Goal: Obtain resource: Download file/media

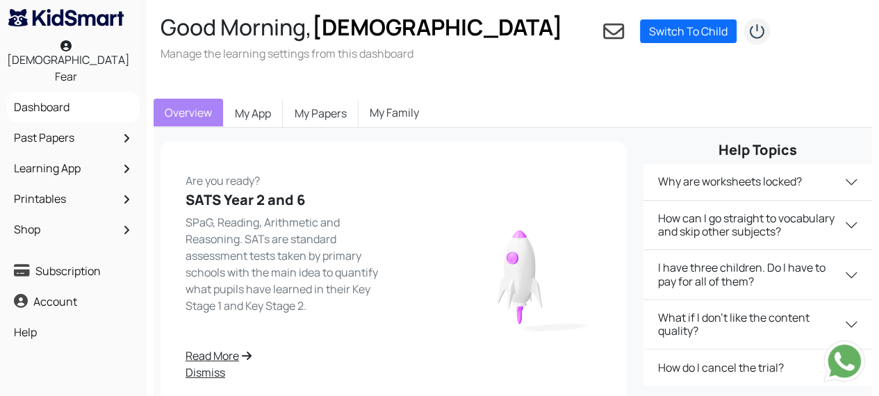
click at [93, 126] on link "Past Papers" at bounding box center [73, 138] width 126 height 24
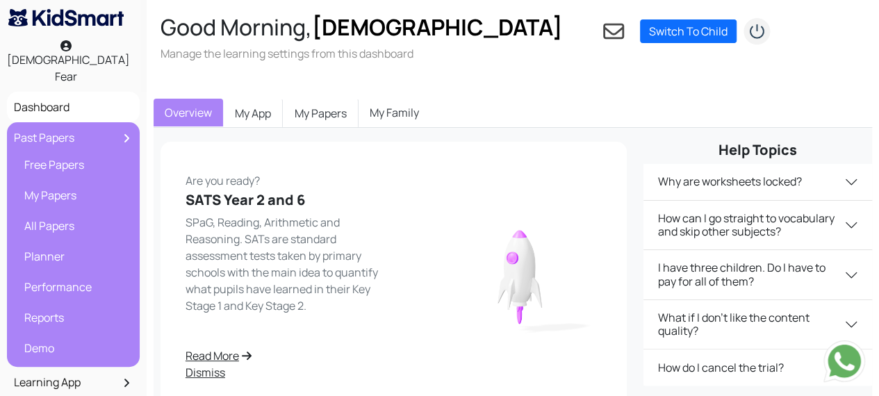
click at [70, 214] on link "All Papers" at bounding box center [77, 226] width 112 height 24
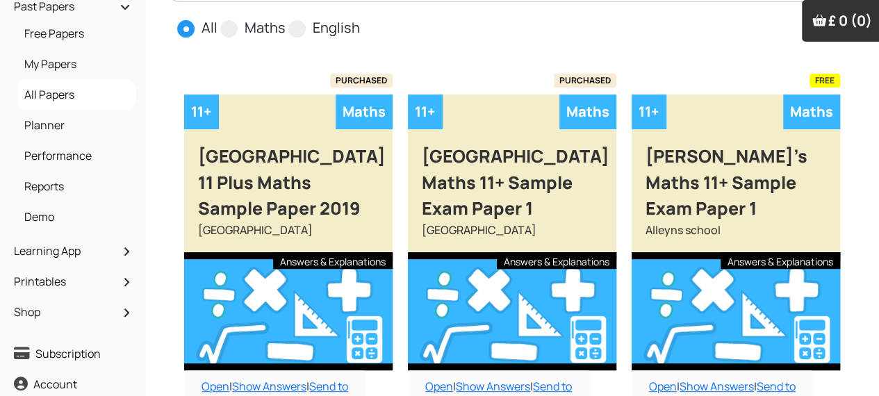
scroll to position [132, 0]
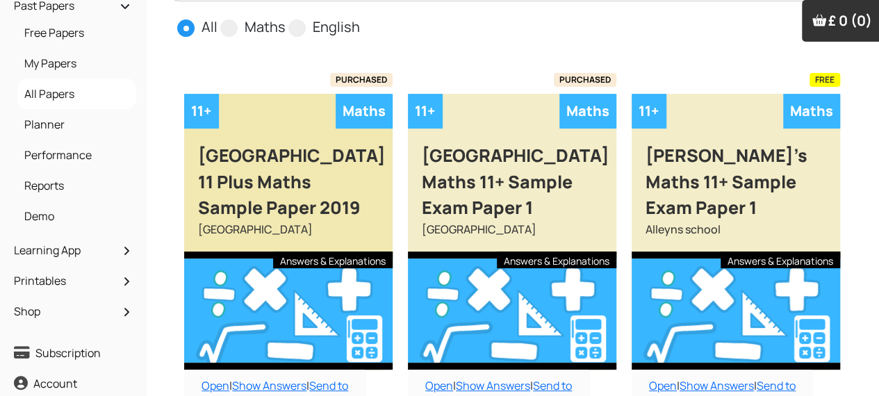
click at [345, 229] on div "[GEOGRAPHIC_DATA]" at bounding box center [288, 236] width 208 height 31
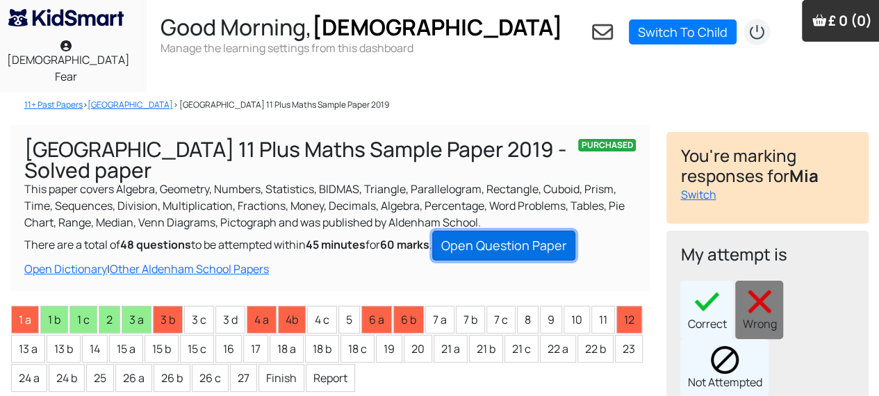
click at [548, 231] on link "Open Question Paper" at bounding box center [503, 246] width 143 height 30
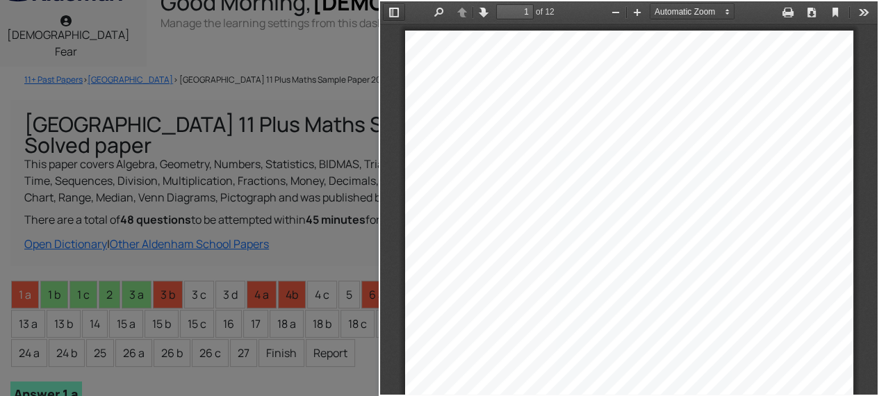
click at [394, 19] on button "Toggle Sidebar" at bounding box center [394, 11] width 22 height 17
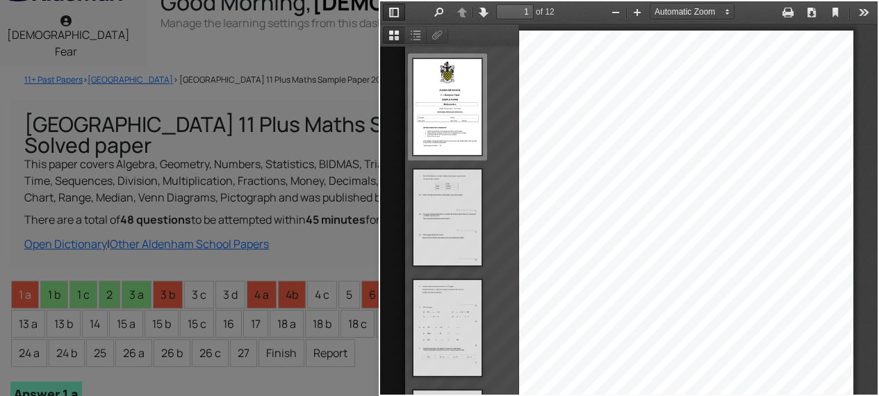
click at [710, 133] on div "[GEOGRAPHIC_DATA] 1 1 + Entrance Paper SAMPLE PAPER Mathematics Length of Exami…" at bounding box center [629, 348] width 448 height 634
click at [715, 113] on div "[GEOGRAPHIC_DATA] 1 1 + Entrance Paper SAMPLE PAPER Mathematics Length of Exami…" at bounding box center [629, 348] width 448 height 634
click at [777, 104] on div "[GEOGRAPHIC_DATA] 1 1 + Entrance Paper SAMPLE PAPER Mathematics Length of Exami…" at bounding box center [629, 348] width 448 height 634
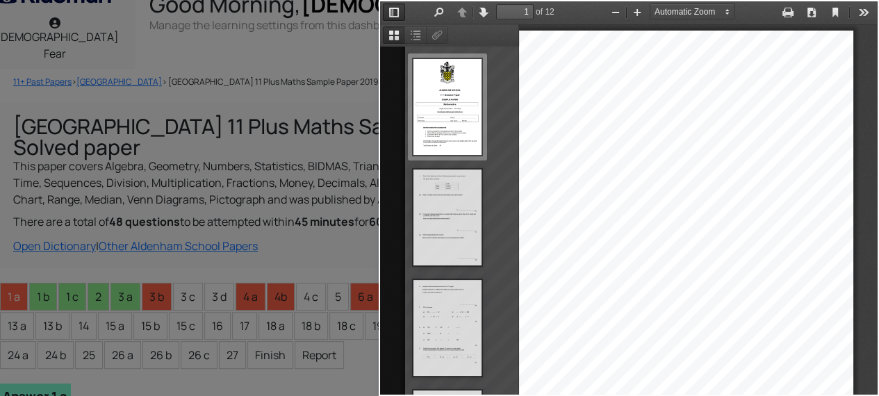
scroll to position [22, 11]
click at [754, 113] on div "[GEOGRAPHIC_DATA] 1 1 + Entrance Paper SAMPLE PAPER Mathematics Length of Exami…" at bounding box center [629, 348] width 448 height 634
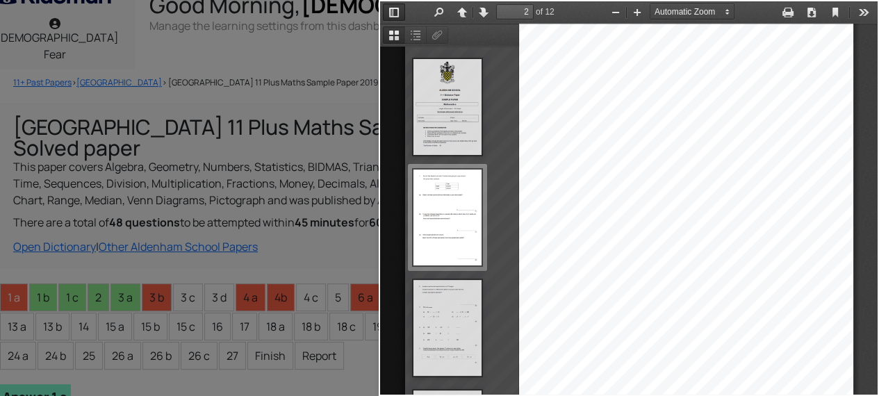
scroll to position [660, 0]
click at [853, 17] on button "Tools" at bounding box center [864, 11] width 22 height 17
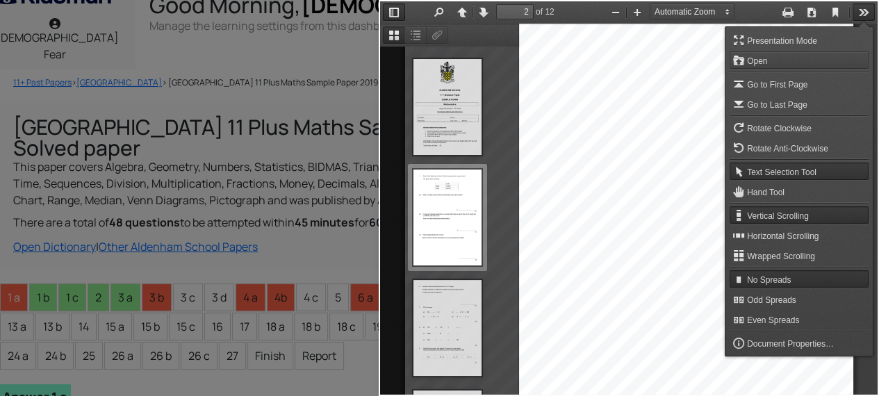
click at [752, 63] on span "Open" at bounding box center [758, 61] width 23 height 10
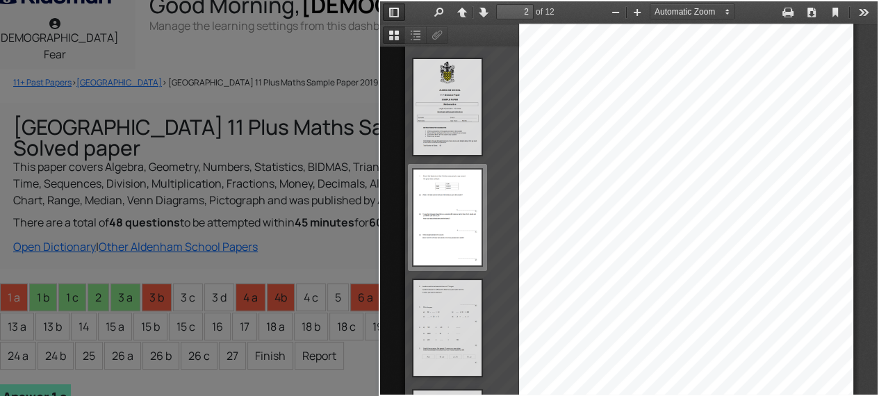
click at [323, 228] on div at bounding box center [189, 198] width 379 height 396
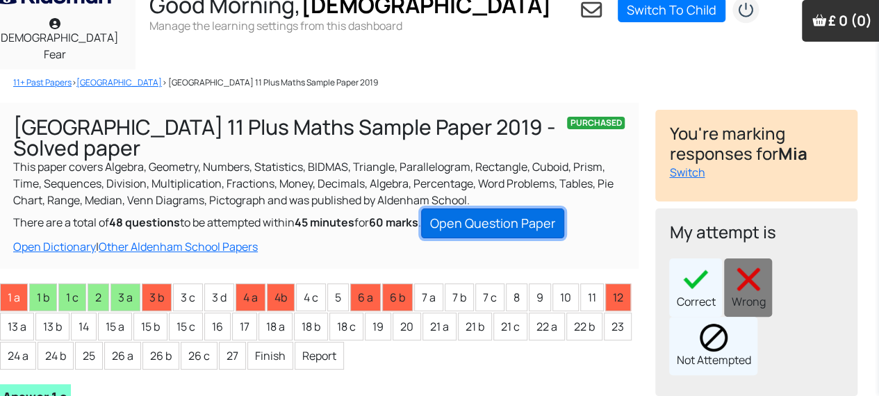
click at [523, 208] on link "Open Question Paper" at bounding box center [492, 223] width 143 height 30
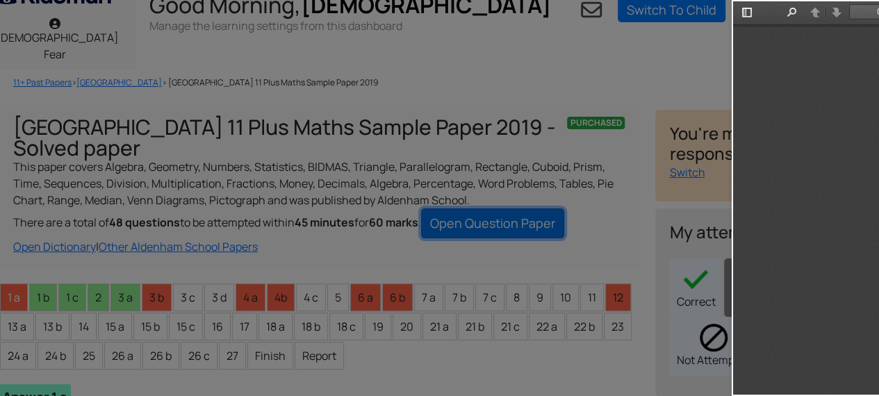
scroll to position [0, 0]
type input "2"
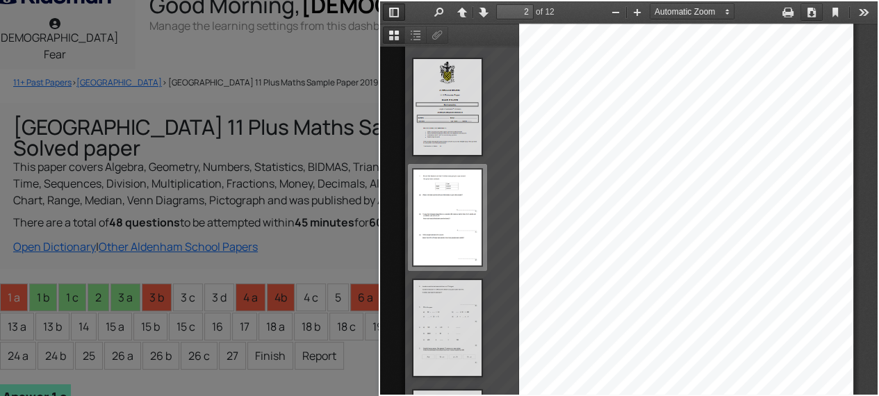
click at [801, 13] on button "Download" at bounding box center [812, 11] width 22 height 17
